Goal: Contribute content

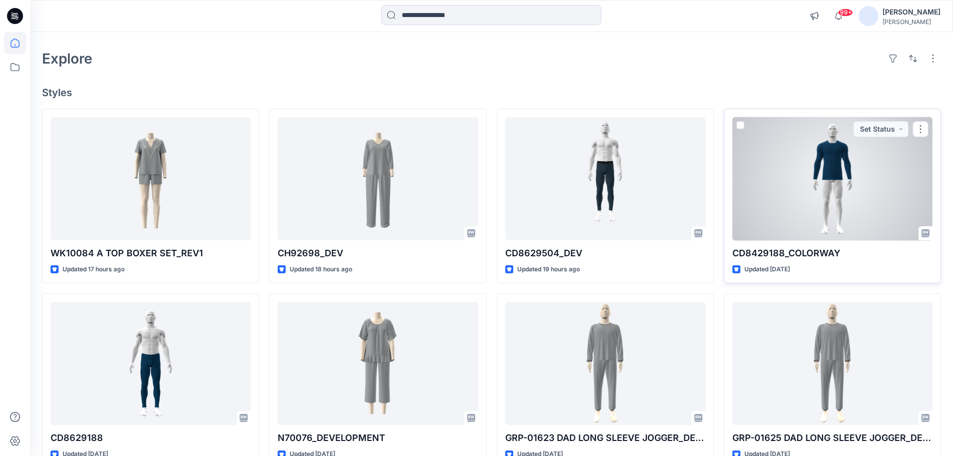
scroll to position [50, 0]
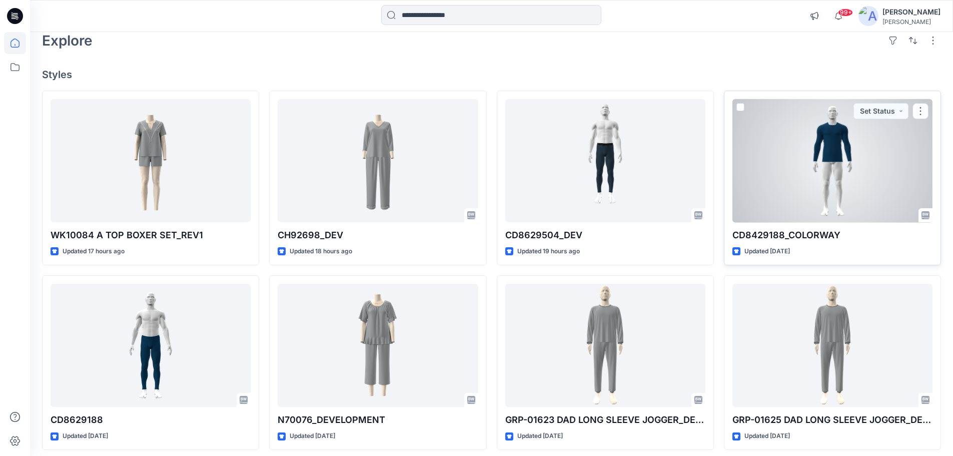
click at [832, 147] on div at bounding box center [833, 161] width 200 height 124
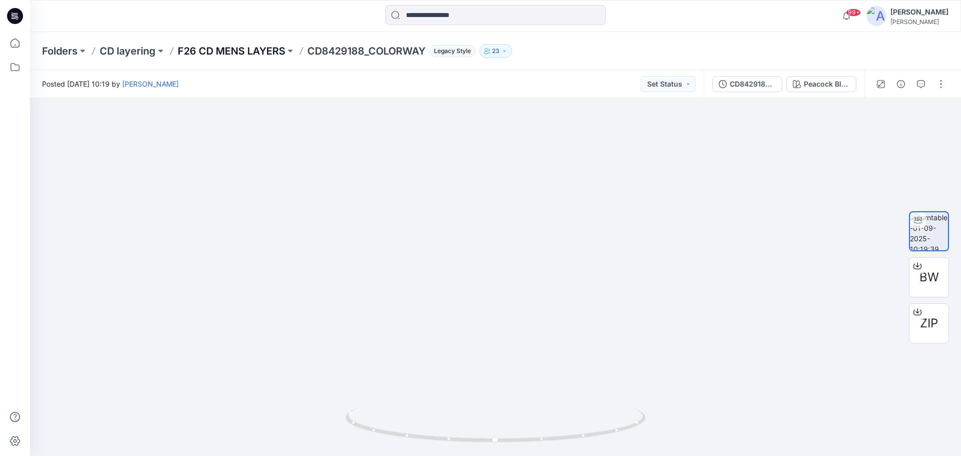
click at [267, 49] on p "F26 CD MENS LAYERS" at bounding box center [232, 51] width 108 height 14
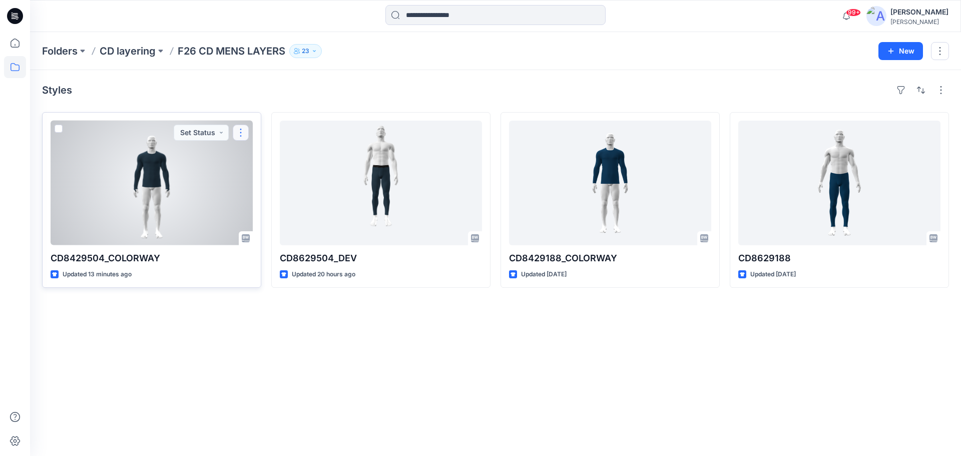
click at [237, 132] on button "button" at bounding box center [241, 133] width 16 height 16
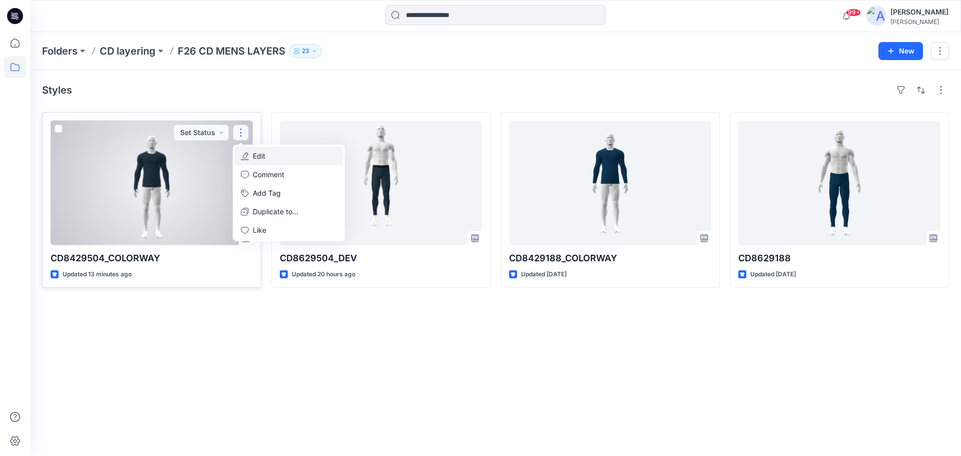
click at [265, 160] on button "Edit" at bounding box center [289, 156] width 108 height 19
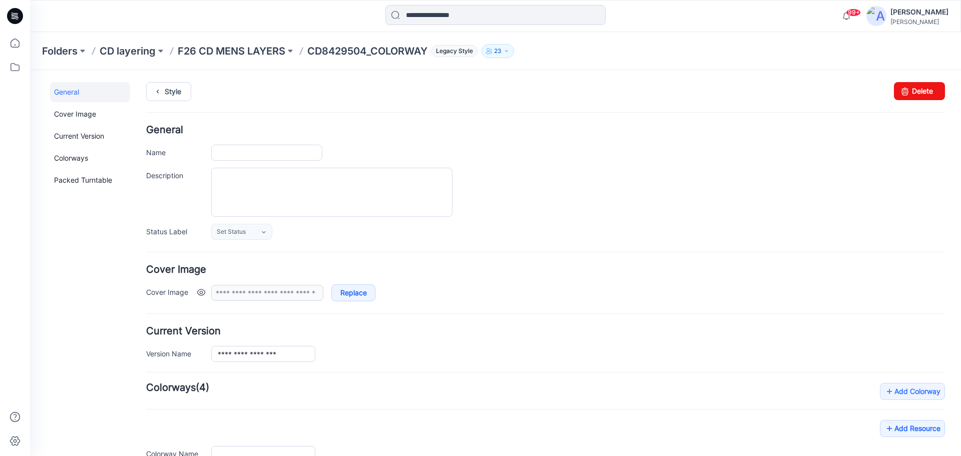
type input "**********"
type input "****"
type input "**********"
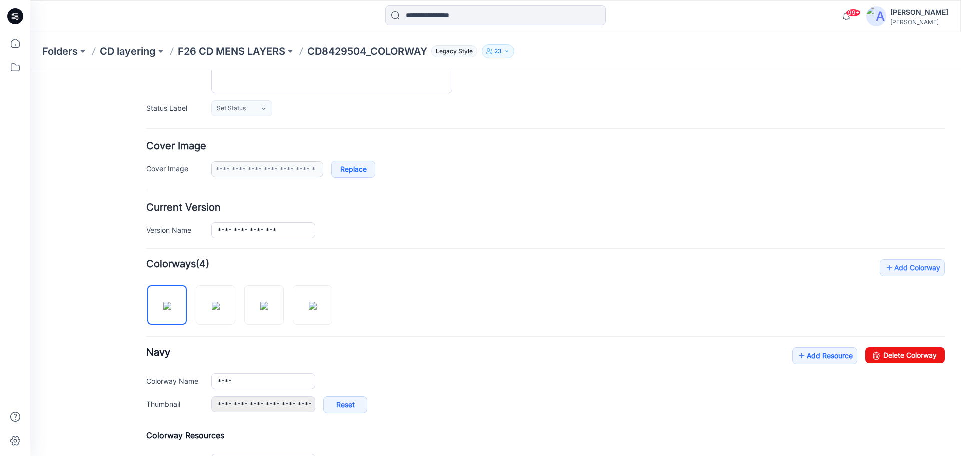
scroll to position [150, 0]
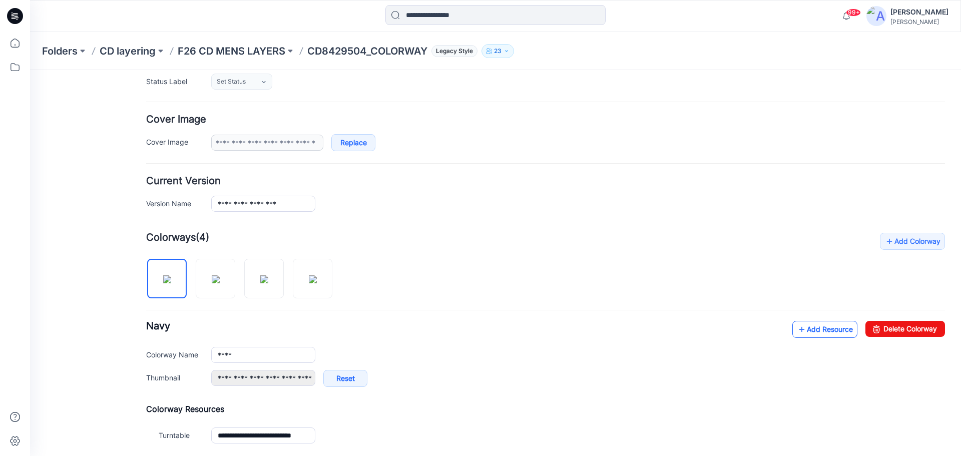
click at [818, 331] on link "Add Resource" at bounding box center [824, 329] width 65 height 17
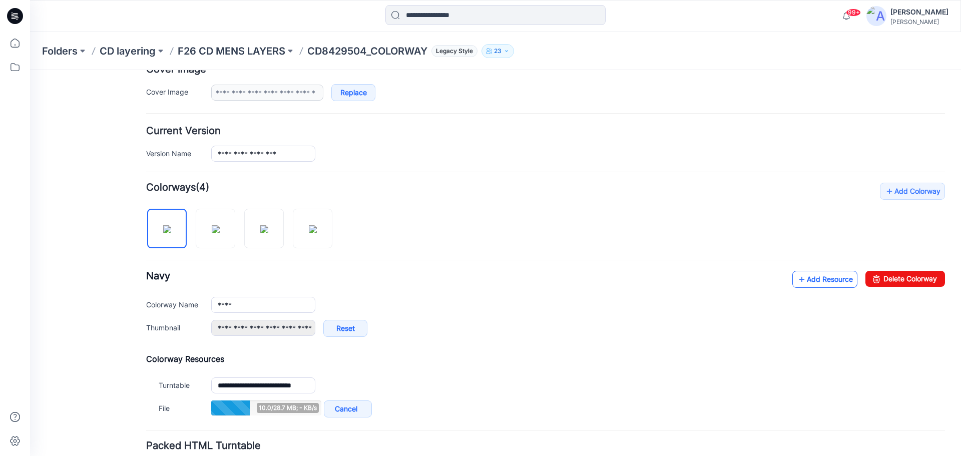
click at [813, 281] on link "Add Resource" at bounding box center [824, 279] width 65 height 17
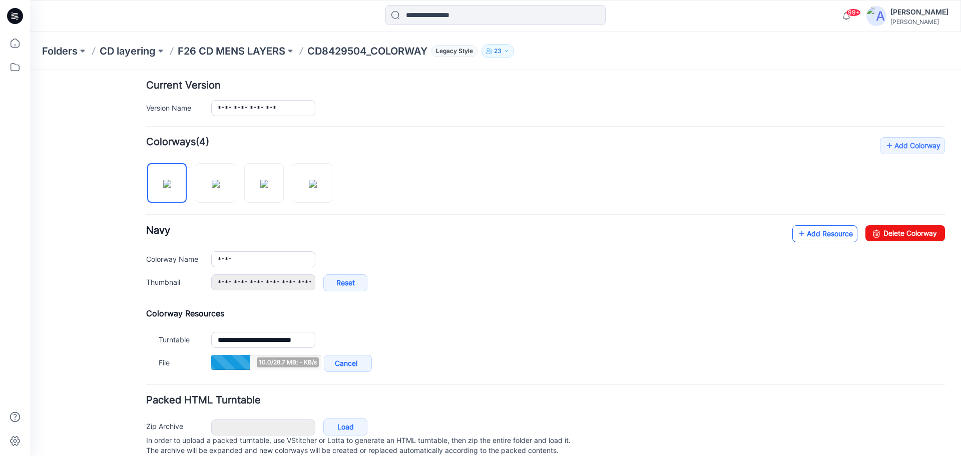
scroll to position [279, 0]
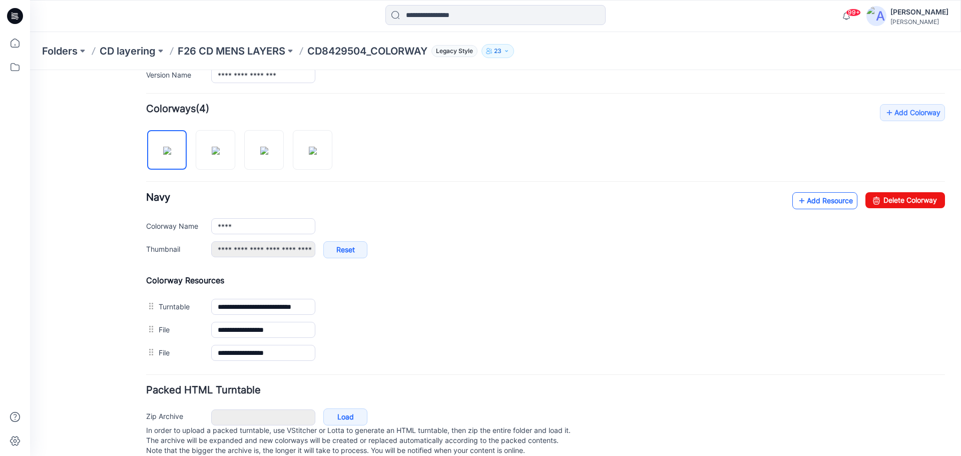
click at [813, 198] on link "Add Resource" at bounding box center [824, 200] width 65 height 17
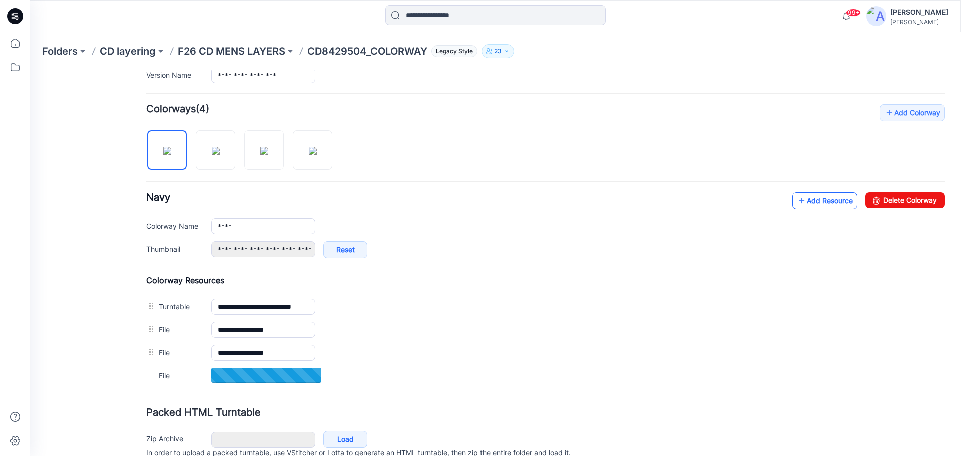
click at [798, 205] on link "Add Resource" at bounding box center [824, 200] width 65 height 17
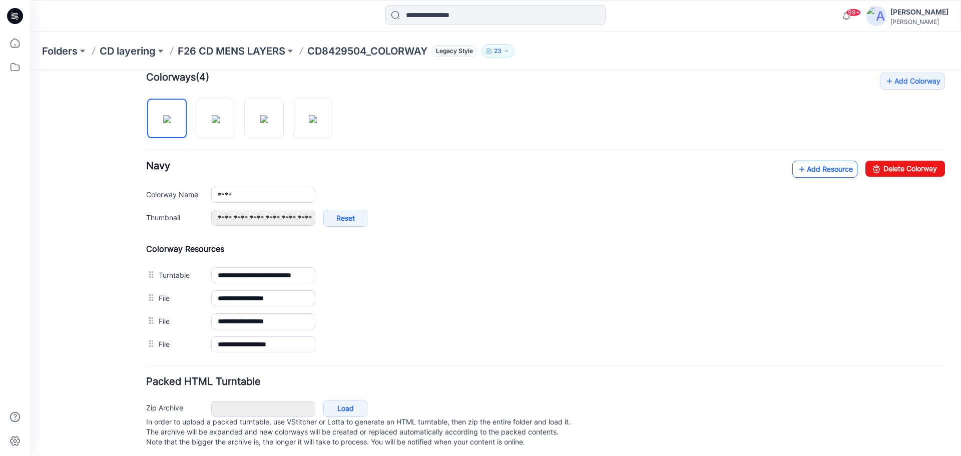
scroll to position [325, 0]
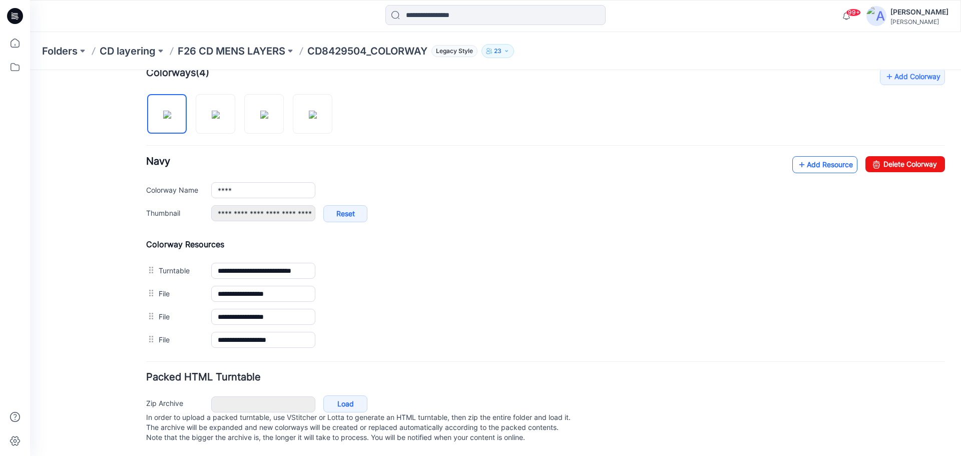
click at [807, 160] on link "Add Resource" at bounding box center [824, 164] width 65 height 17
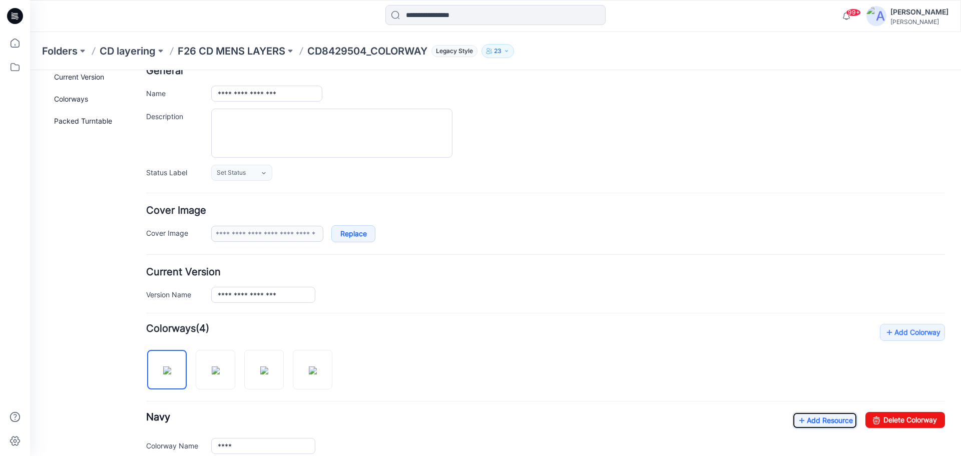
scroll to position [0, 0]
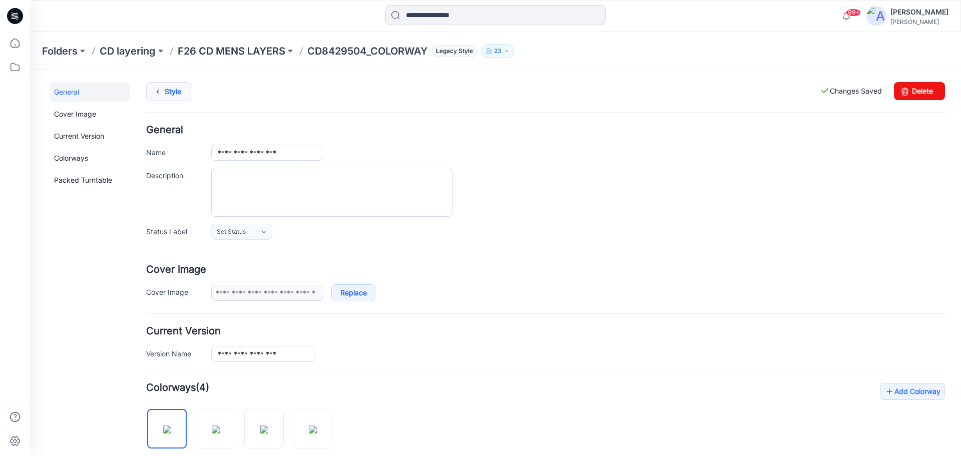
click at [166, 91] on link "Style" at bounding box center [168, 91] width 45 height 19
